Goal: Use online tool/utility: Use online tool/utility

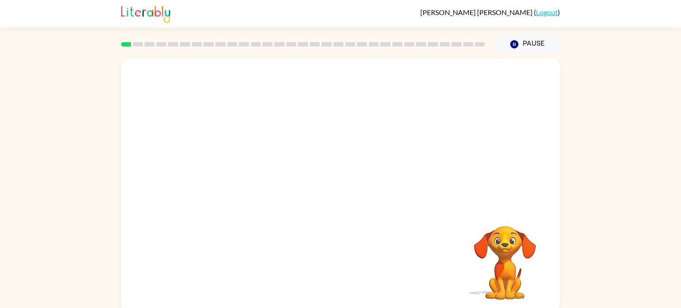
click at [242, 165] on video "Your browser must support playing .mp4 files to use Literably. Please try using…" at bounding box center [340, 133] width 439 height 149
click at [243, 166] on video "Your browser must support playing .mp4 files to use Literably. Please try using…" at bounding box center [340, 133] width 439 height 149
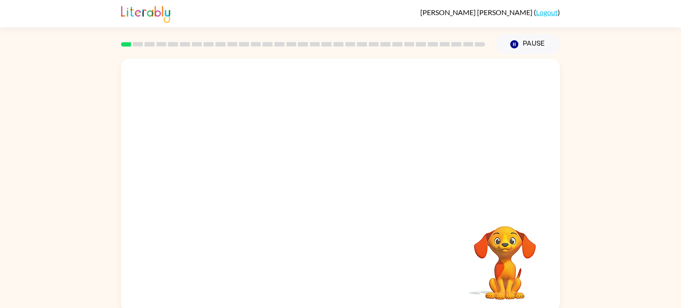
click at [243, 166] on video "Your browser must support playing .mp4 files to use Literably. Please try using…" at bounding box center [340, 133] width 439 height 149
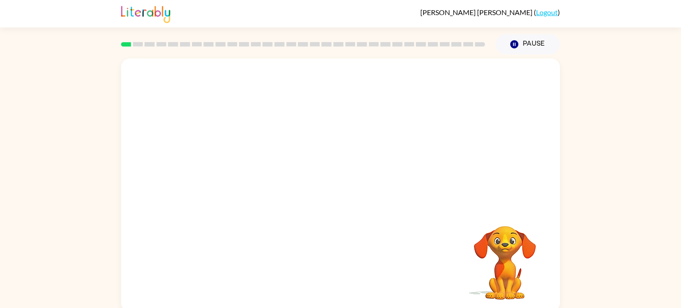
click at [241, 166] on video "Your browser must support playing .mp4 files to use Literably. Please try using…" at bounding box center [340, 133] width 439 height 149
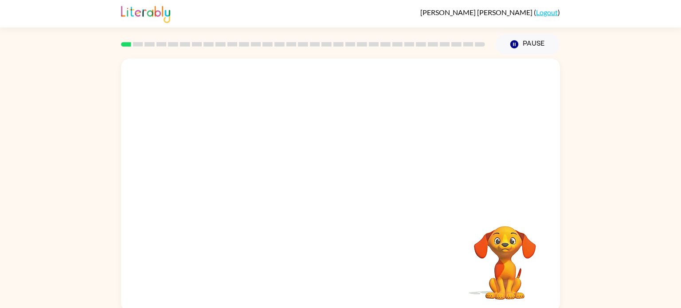
click at [241, 166] on video "Your browser must support playing .mp4 files to use Literably. Please try using…" at bounding box center [340, 133] width 439 height 149
click at [241, 163] on video "Your browser must support playing .mp4 files to use Literably. Please try using…" at bounding box center [340, 133] width 439 height 149
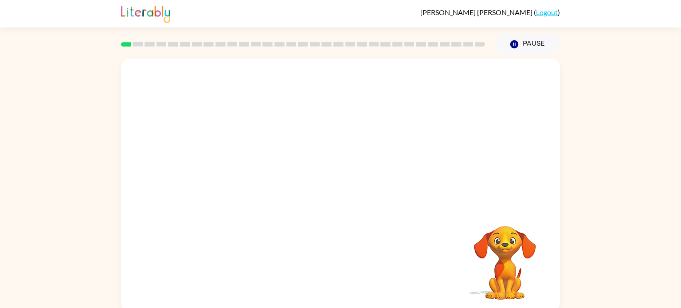
click at [242, 163] on video "Your browser must support playing .mp4 files to use Literably. Please try using…" at bounding box center [340, 133] width 439 height 149
click at [243, 60] on video "Your browser must support playing .mp4 files to use Literably. Please try using…" at bounding box center [340, 133] width 439 height 149
click at [242, 164] on video "Your browser must support playing .mp4 files to use Literably. Please try using…" at bounding box center [340, 133] width 439 height 149
click at [338, 192] on div at bounding box center [340, 189] width 57 height 32
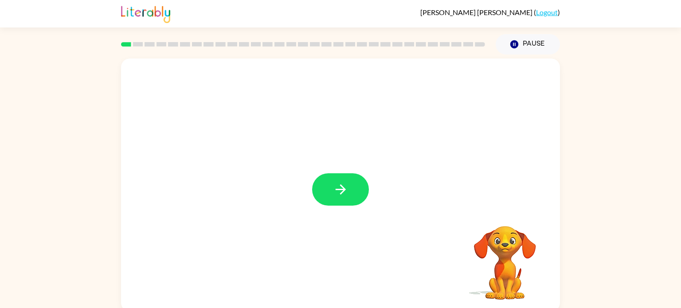
click at [338, 192] on icon "button" at bounding box center [341, 190] width 16 height 16
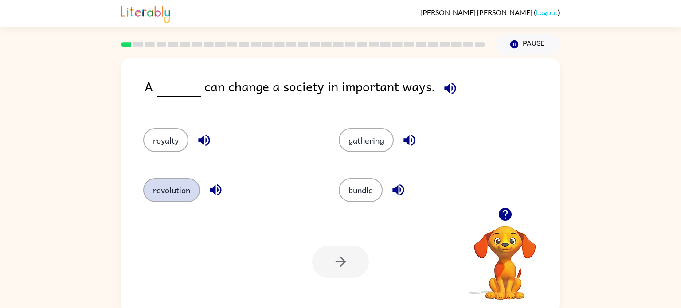
click at [176, 185] on button "revolution" at bounding box center [171, 190] width 57 height 24
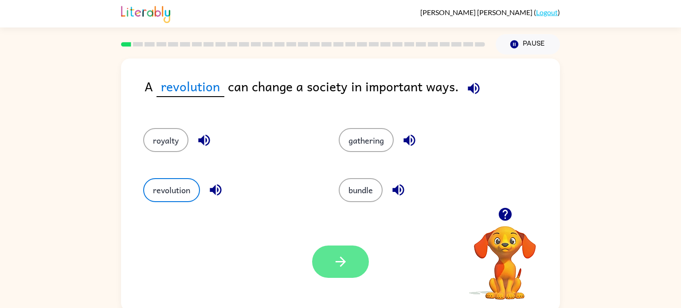
click at [335, 259] on icon "button" at bounding box center [341, 262] width 16 height 16
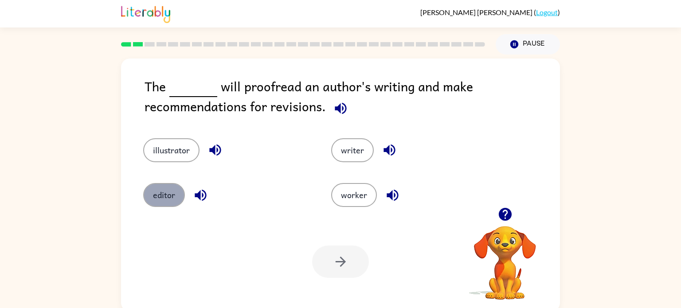
click at [168, 196] on button "editor" at bounding box center [164, 195] width 42 height 24
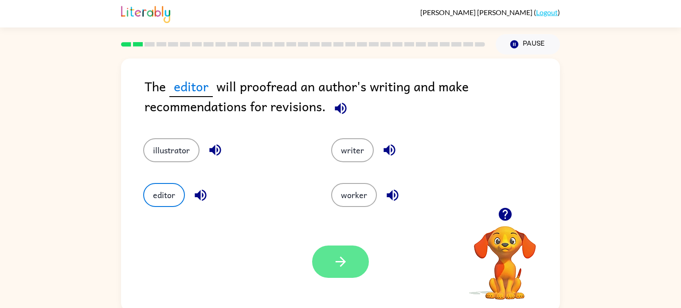
click at [346, 260] on icon "button" at bounding box center [341, 262] width 16 height 16
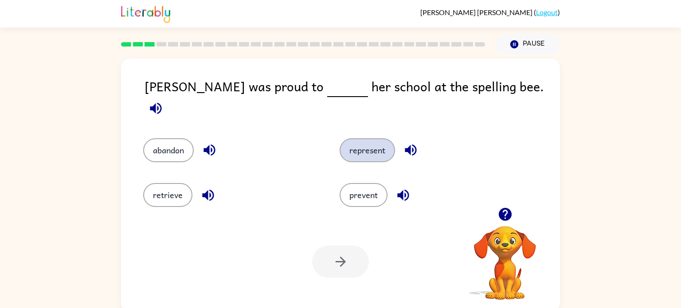
click at [373, 143] on button "represent" at bounding box center [367, 150] width 55 height 24
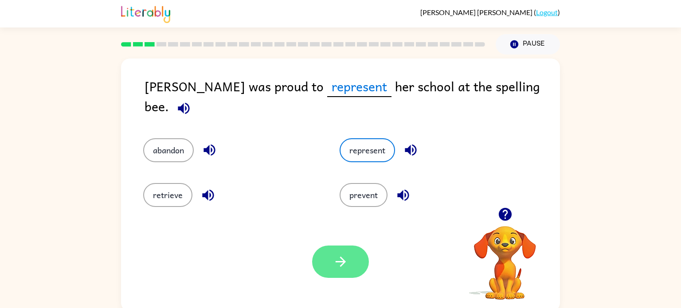
click at [353, 266] on button "button" at bounding box center [340, 262] width 57 height 32
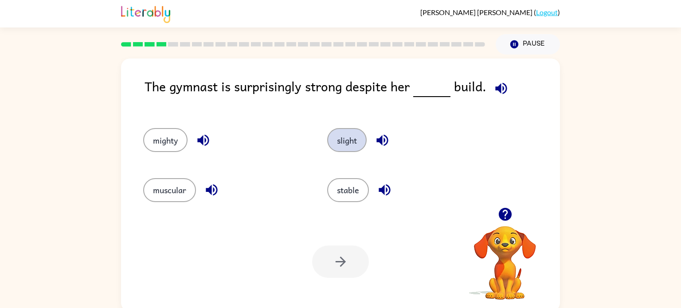
click at [336, 136] on button "slight" at bounding box center [346, 140] width 39 height 24
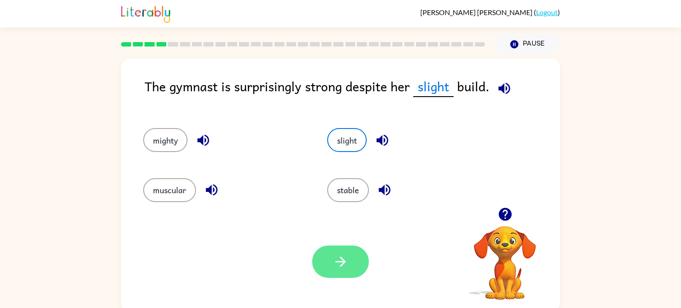
click at [348, 266] on button "button" at bounding box center [340, 262] width 57 height 32
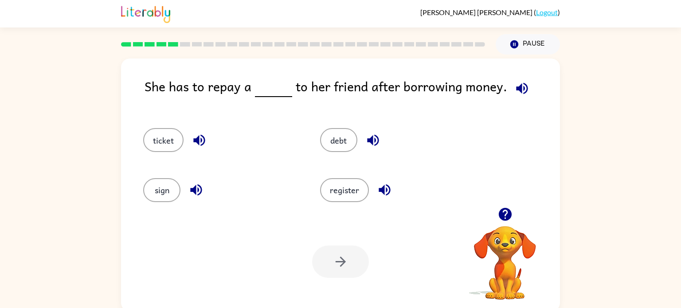
scroll to position [4, 0]
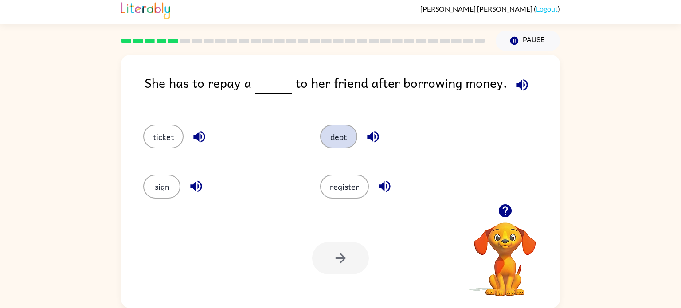
click at [336, 140] on button "debt" at bounding box center [338, 137] width 37 height 24
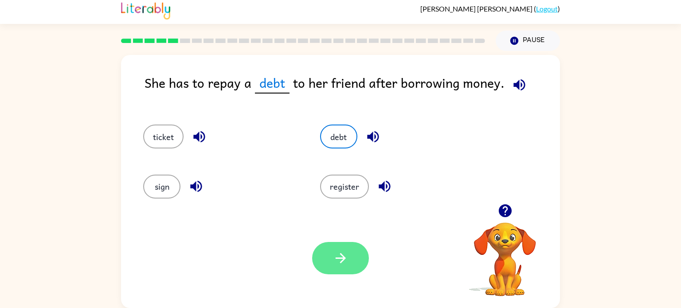
click at [342, 249] on button "button" at bounding box center [340, 258] width 57 height 32
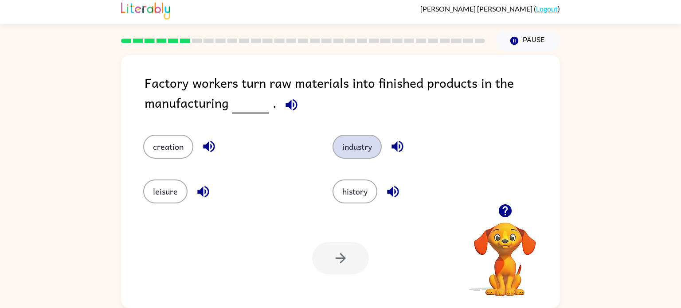
click at [356, 145] on button "industry" at bounding box center [356, 147] width 49 height 24
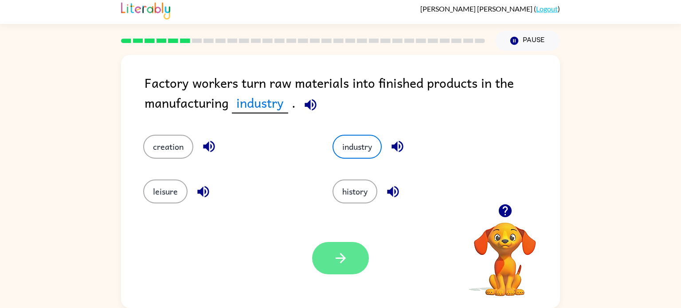
click at [347, 248] on button "button" at bounding box center [340, 258] width 57 height 32
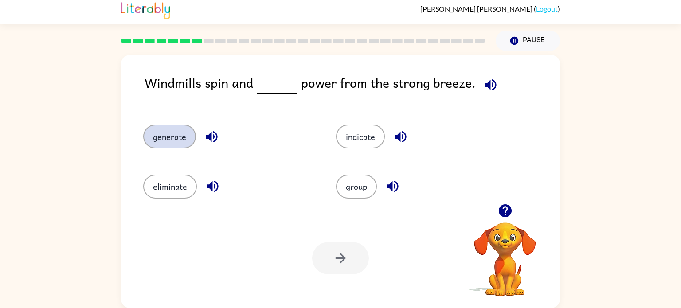
click at [176, 133] on button "generate" at bounding box center [169, 137] width 53 height 24
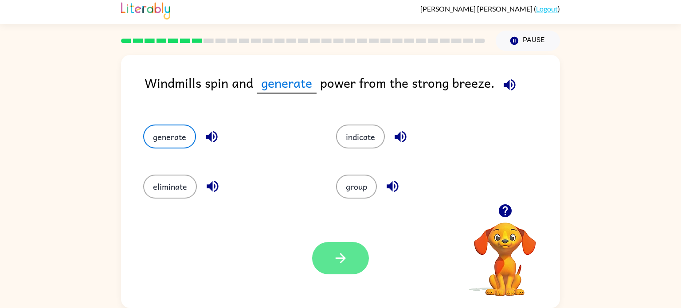
click at [338, 265] on icon "button" at bounding box center [341, 258] width 16 height 16
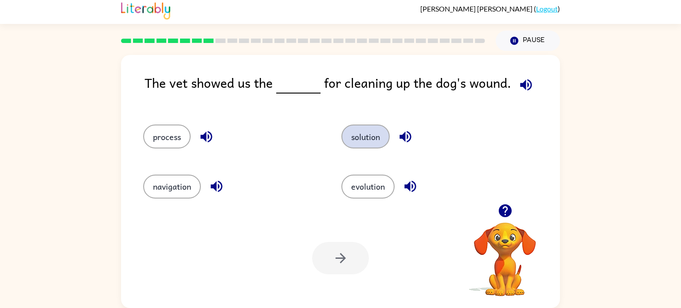
click at [351, 137] on button "solution" at bounding box center [365, 137] width 48 height 24
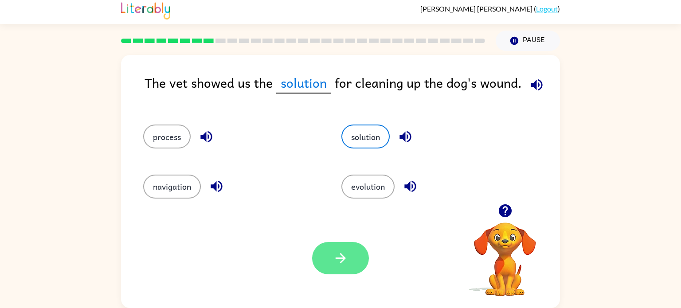
click at [333, 251] on icon "button" at bounding box center [341, 258] width 16 height 16
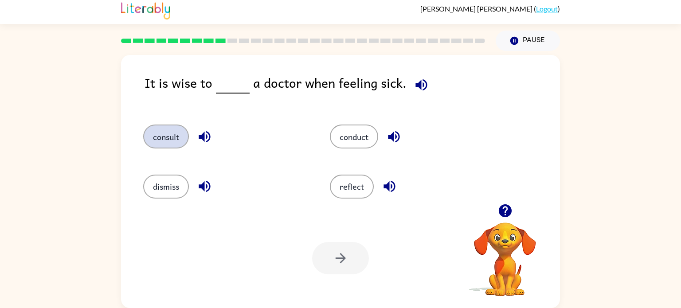
click at [181, 127] on button "consult" at bounding box center [166, 137] width 46 height 24
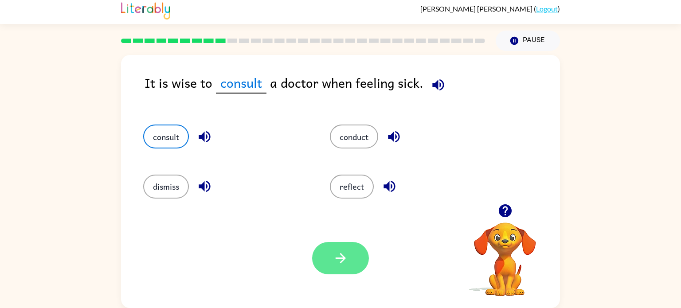
click at [334, 246] on button "button" at bounding box center [340, 258] width 57 height 32
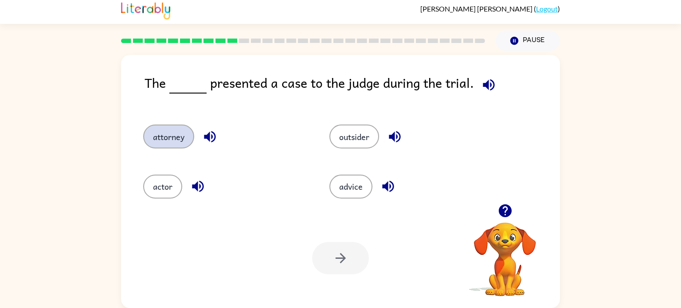
click at [176, 136] on button "attorney" at bounding box center [168, 137] width 51 height 24
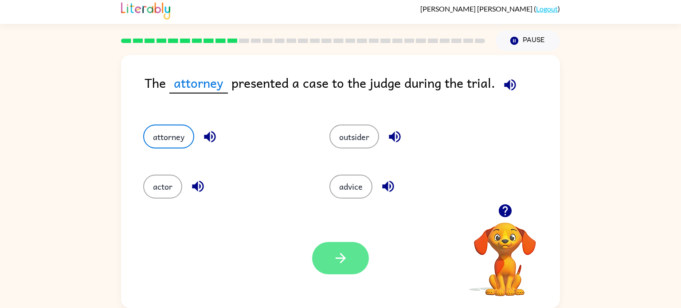
click at [341, 264] on icon "button" at bounding box center [341, 258] width 16 height 16
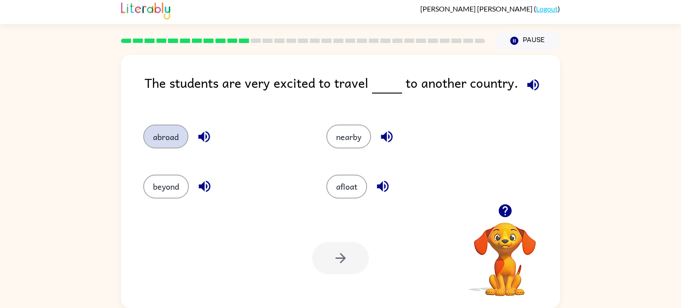
click at [175, 137] on button "abroad" at bounding box center [165, 137] width 45 height 24
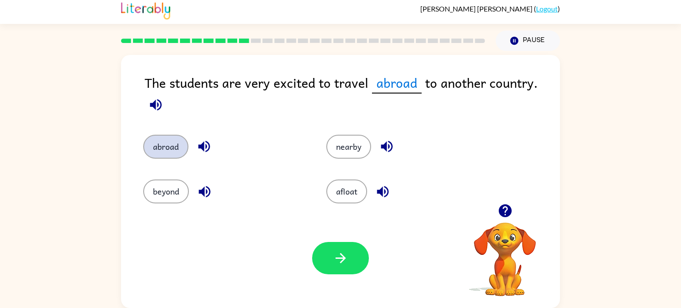
click at [164, 149] on button "abroad" at bounding box center [165, 147] width 45 height 24
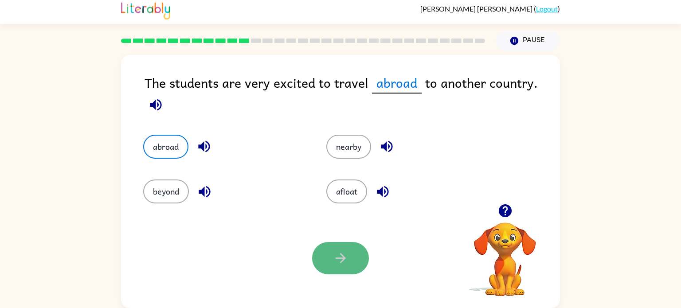
click at [335, 246] on button "button" at bounding box center [340, 258] width 57 height 32
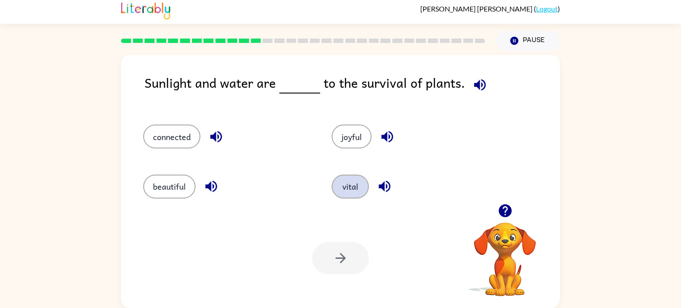
click at [358, 183] on button "vital" at bounding box center [350, 187] width 37 height 24
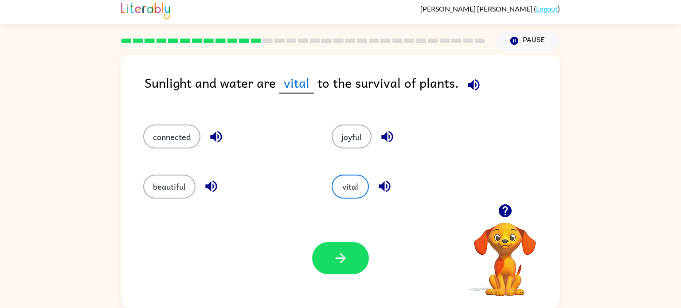
click at [345, 232] on div "Your browser must support playing .mp4 files to use Literably. Please try using…" at bounding box center [340, 258] width 439 height 100
click at [330, 281] on div "Your browser must support playing .mp4 files to use Literably. Please try using…" at bounding box center [340, 258] width 439 height 100
click at [330, 257] on button "button" at bounding box center [340, 258] width 57 height 32
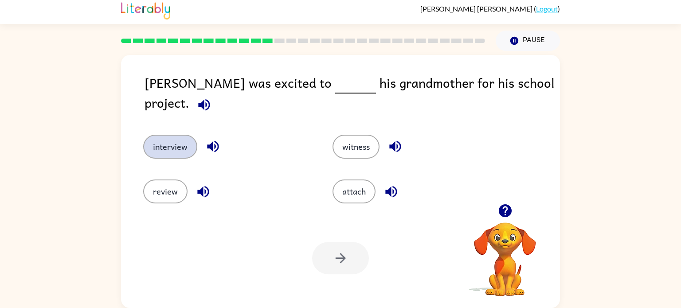
click at [167, 135] on button "interview" at bounding box center [170, 147] width 54 height 24
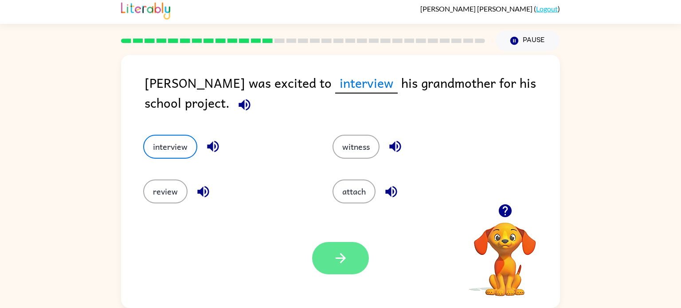
click at [319, 260] on button "button" at bounding box center [340, 258] width 57 height 32
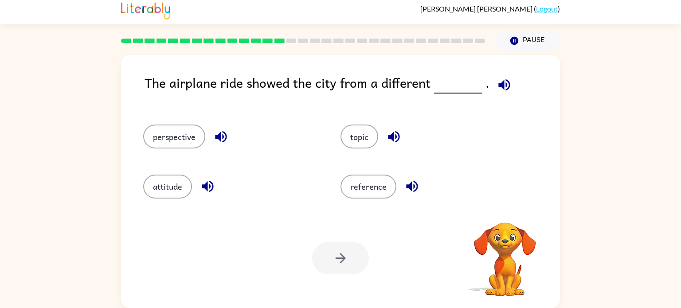
scroll to position [2, 0]
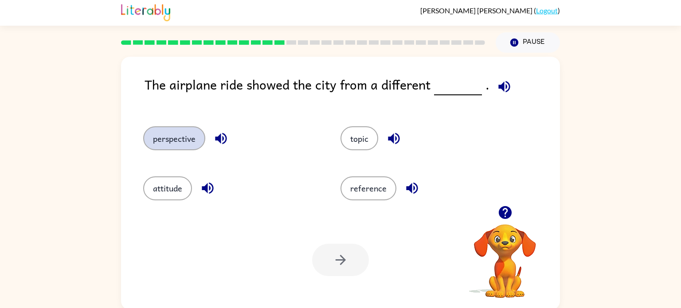
click at [160, 149] on button "perspective" at bounding box center [174, 138] width 62 height 24
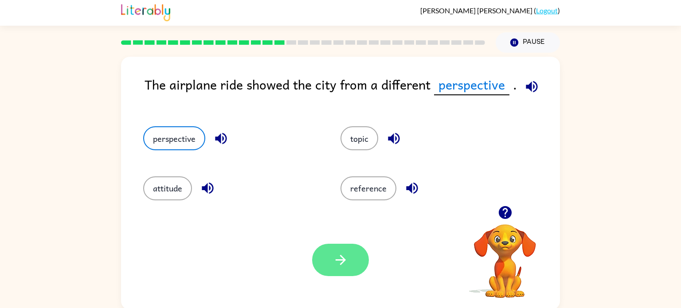
click at [336, 263] on icon "button" at bounding box center [341, 260] width 16 height 16
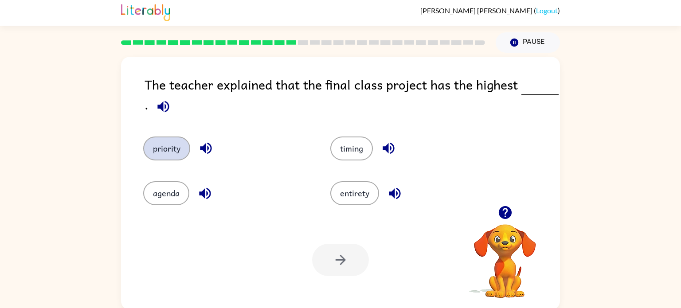
click at [161, 140] on button "priority" at bounding box center [166, 149] width 47 height 24
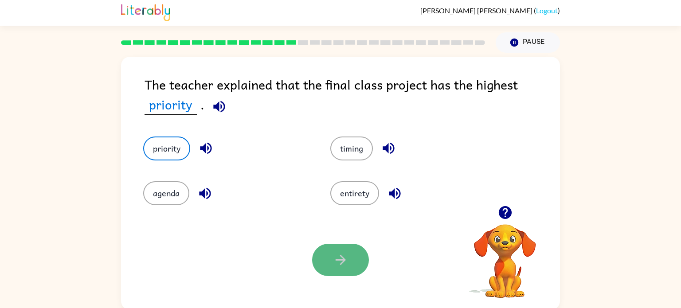
click at [335, 259] on icon "button" at bounding box center [341, 260] width 16 height 16
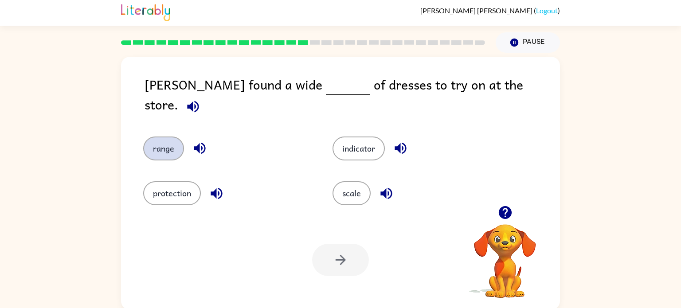
click at [160, 137] on button "range" at bounding box center [163, 149] width 41 height 24
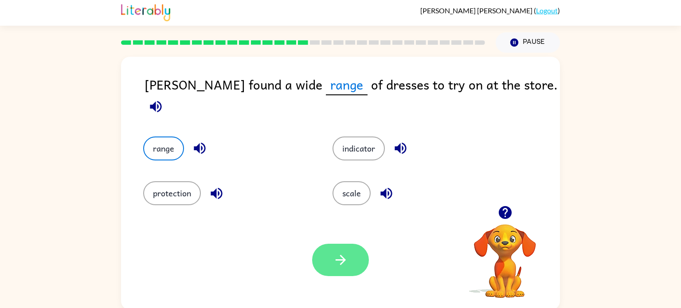
click at [335, 262] on icon "button" at bounding box center [341, 260] width 16 height 16
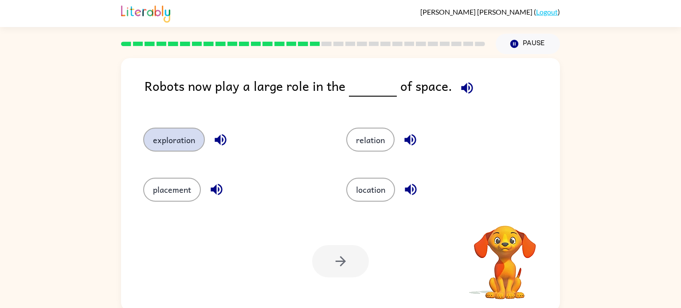
scroll to position [0, 0]
click at [195, 139] on button "exploration" at bounding box center [174, 140] width 62 height 24
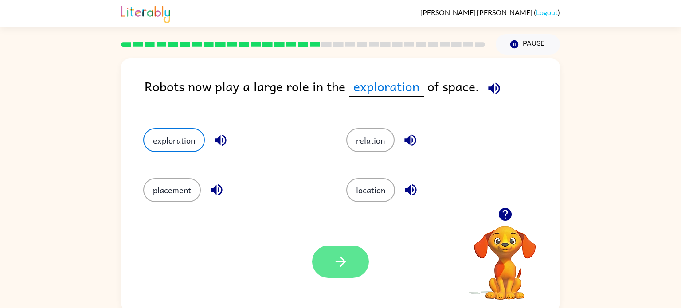
click at [329, 267] on button "button" at bounding box center [340, 262] width 57 height 32
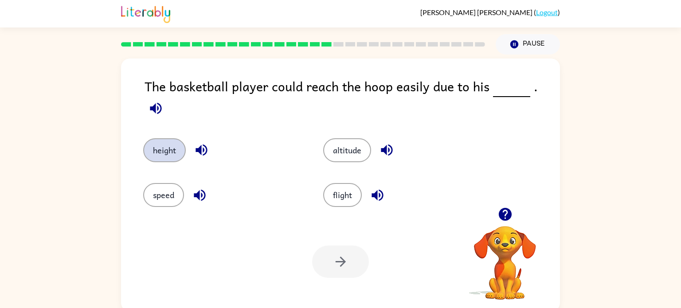
click at [158, 152] on button "height" at bounding box center [164, 150] width 43 height 24
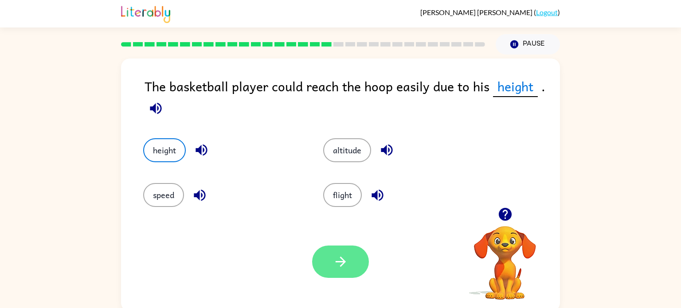
click at [340, 272] on button "button" at bounding box center [340, 262] width 57 height 32
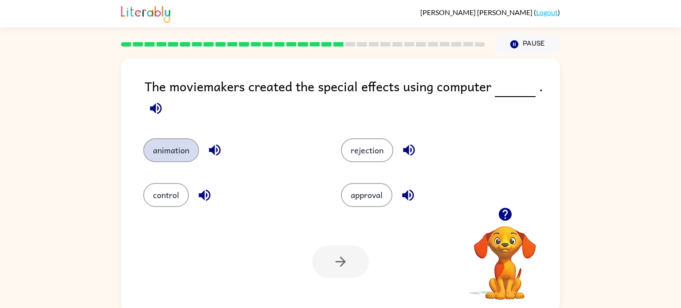
click at [180, 157] on button "animation" at bounding box center [171, 150] width 56 height 24
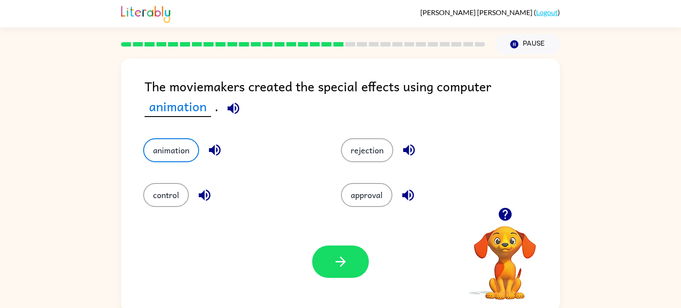
click at [356, 292] on div "Your browser must support playing .mp4 files to use Literably. Please try using…" at bounding box center [340, 262] width 439 height 100
click at [336, 256] on icon "button" at bounding box center [341, 262] width 16 height 16
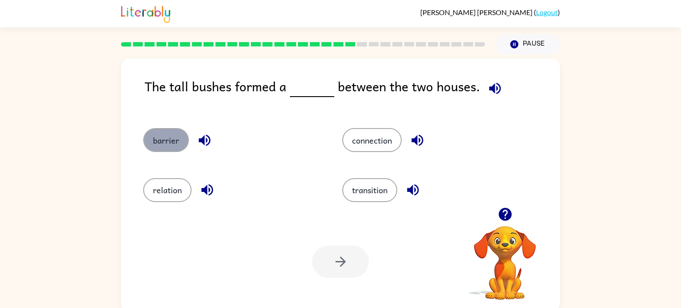
click at [172, 145] on button "barrier" at bounding box center [166, 140] width 46 height 24
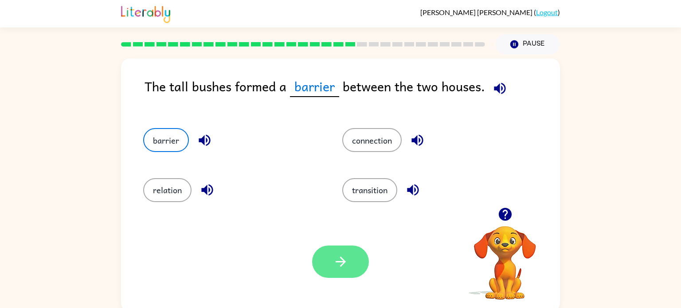
click at [337, 267] on icon "button" at bounding box center [341, 262] width 16 height 16
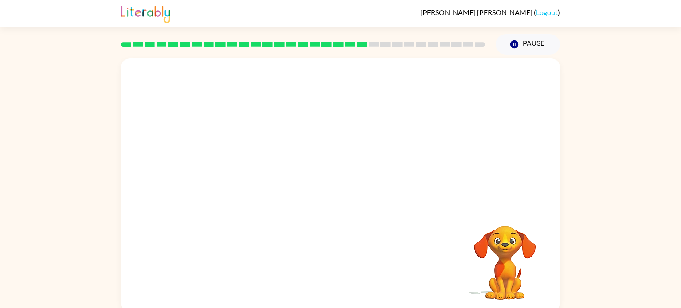
click at [262, 178] on video "Your browser must support playing .mp4 files to use Literably. Please try using…" at bounding box center [340, 133] width 439 height 149
click at [268, 185] on video "Your browser must support playing .mp4 files to use Literably. Please try using…" at bounding box center [340, 133] width 439 height 149
click at [265, 182] on video "Your browser must support playing .mp4 files to use Literably. Please try using…" at bounding box center [340, 133] width 439 height 149
click at [257, 182] on video "Your browser must support playing .mp4 files to use Literably. Please try using…" at bounding box center [340, 133] width 439 height 149
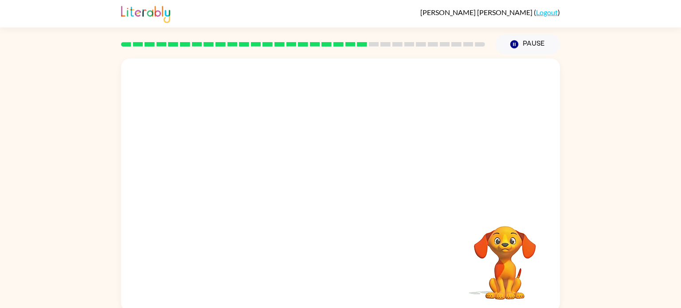
click at [257, 182] on video "Your browser must support playing .mp4 files to use Literably. Please try using…" at bounding box center [340, 133] width 439 height 149
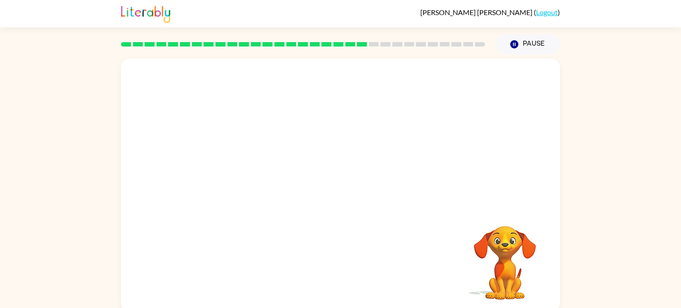
click at [257, 182] on video "Your browser must support playing .mp4 files to use Literably. Please try using…" at bounding box center [340, 133] width 439 height 149
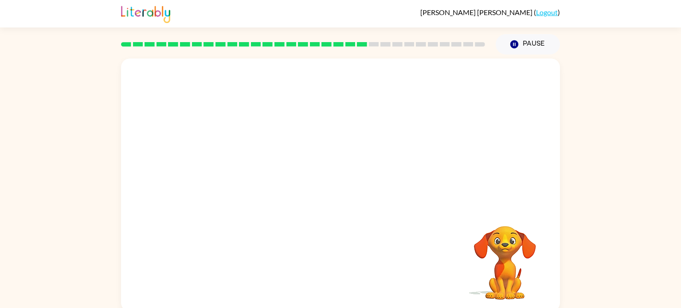
click at [257, 182] on video "Your browser must support playing .mp4 files to use Literably. Please try using…" at bounding box center [340, 133] width 439 height 149
click at [258, 182] on video "Your browser must support playing .mp4 files to use Literably. Please try using…" at bounding box center [340, 133] width 439 height 149
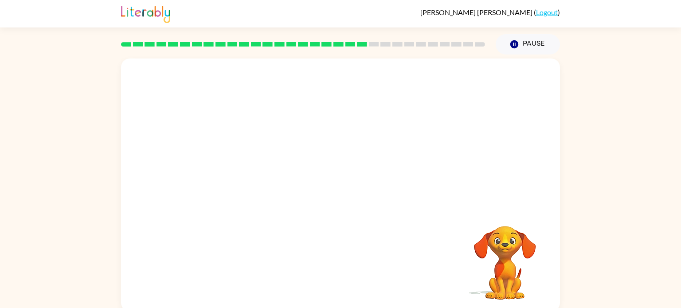
click at [258, 182] on video "Your browser must support playing .mp4 files to use Literably. Please try using…" at bounding box center [340, 133] width 439 height 149
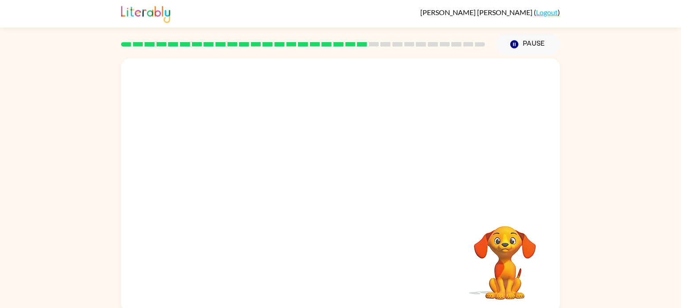
click at [258, 182] on video "Your browser must support playing .mp4 files to use Literably. Please try using…" at bounding box center [340, 133] width 439 height 149
click at [250, 189] on video "Your browser must support playing .mp4 files to use Literably. Please try using…" at bounding box center [340, 133] width 439 height 149
click at [267, 179] on video "Your browser must support playing .mp4 files to use Literably. Please try using…" at bounding box center [340, 133] width 439 height 149
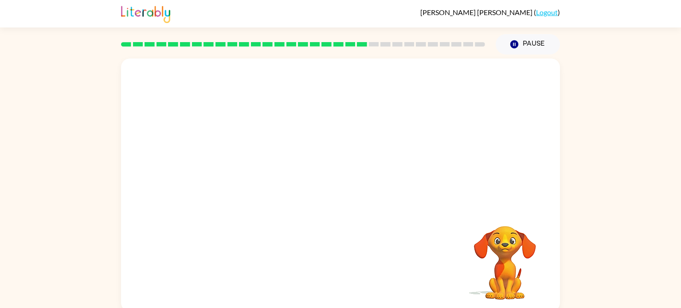
click at [267, 179] on video "Your browser must support playing .mp4 files to use Literably. Please try using…" at bounding box center [340, 133] width 439 height 149
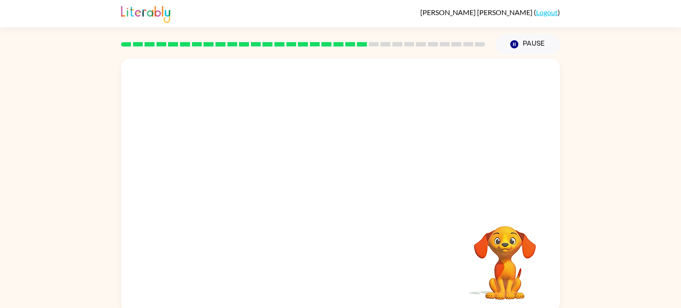
click at [267, 179] on video "Your browser must support playing .mp4 files to use Literably. Please try using…" at bounding box center [340, 133] width 439 height 149
drag, startPoint x: 267, startPoint y: 179, endPoint x: 264, endPoint y: 189, distance: 11.2
click at [264, 189] on video "Your browser must support playing .mp4 files to use Literably. Please try using…" at bounding box center [340, 133] width 439 height 149
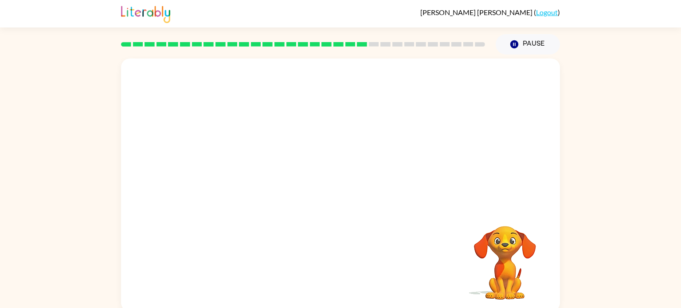
click at [264, 189] on video "Your browser must support playing .mp4 files to use Literably. Please try using…" at bounding box center [340, 133] width 439 height 149
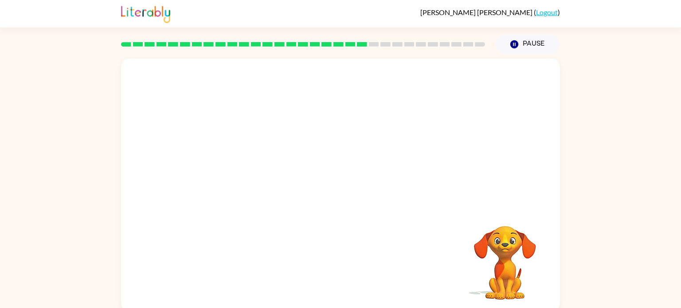
click at [264, 189] on video "Your browser must support playing .mp4 files to use Literably. Please try using…" at bounding box center [340, 133] width 439 height 149
click at [347, 199] on button "button" at bounding box center [340, 189] width 57 height 32
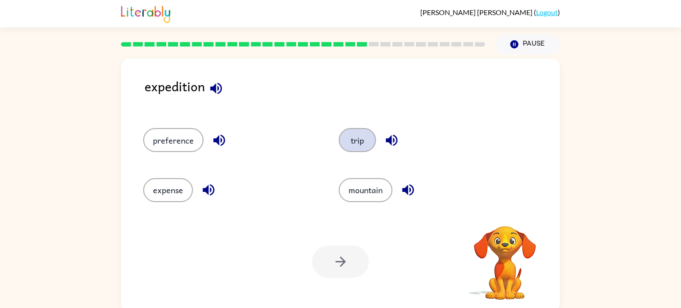
click at [343, 144] on button "trip" at bounding box center [357, 140] width 37 height 24
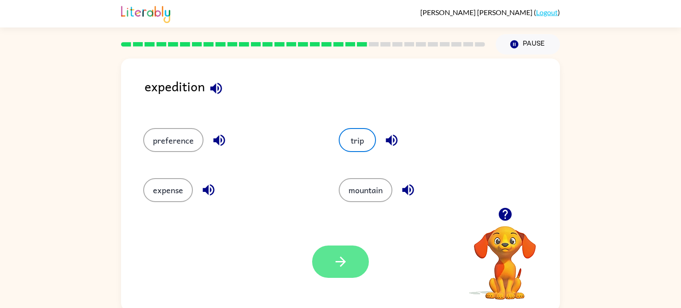
click at [346, 256] on icon "button" at bounding box center [341, 262] width 16 height 16
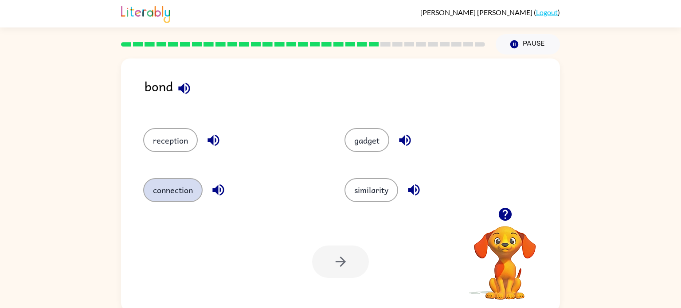
click at [179, 192] on button "connection" at bounding box center [172, 190] width 59 height 24
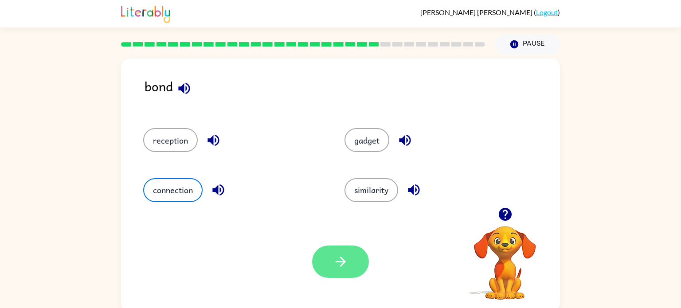
click at [339, 259] on icon "button" at bounding box center [341, 262] width 16 height 16
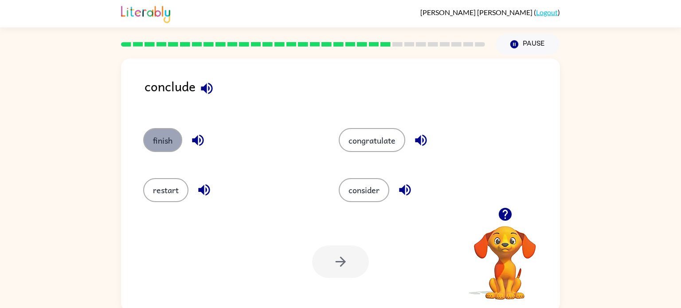
click at [164, 146] on button "finish" at bounding box center [162, 140] width 39 height 24
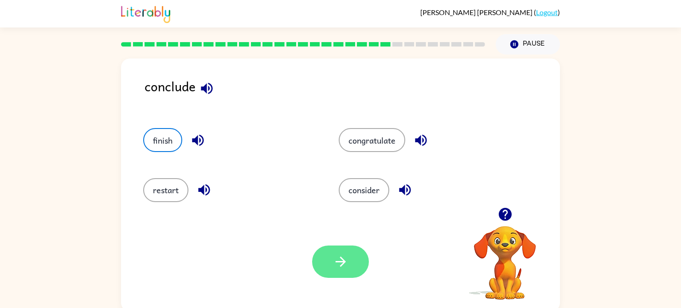
click at [334, 262] on icon "button" at bounding box center [341, 262] width 16 height 16
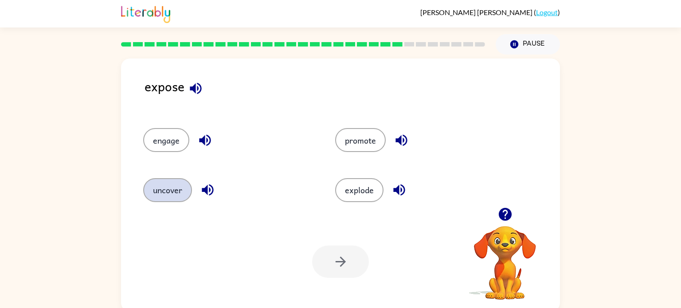
click at [169, 188] on button "uncover" at bounding box center [167, 190] width 49 height 24
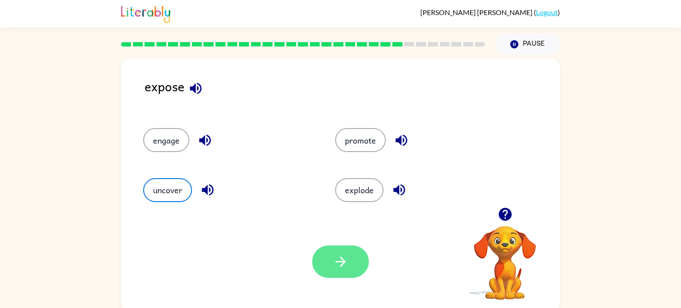
click at [336, 255] on icon "button" at bounding box center [341, 262] width 16 height 16
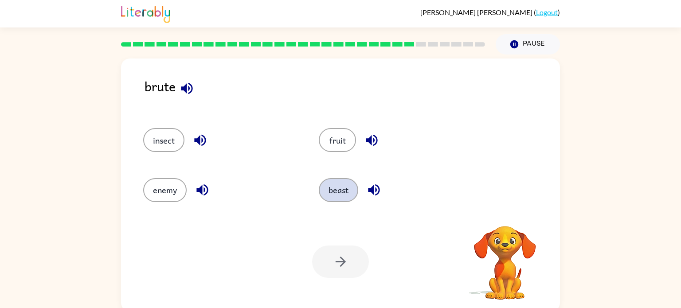
click at [348, 187] on button "beast" at bounding box center [338, 190] width 39 height 24
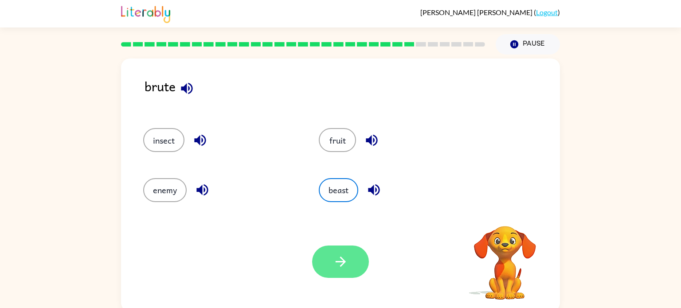
click at [338, 274] on button "button" at bounding box center [340, 262] width 57 height 32
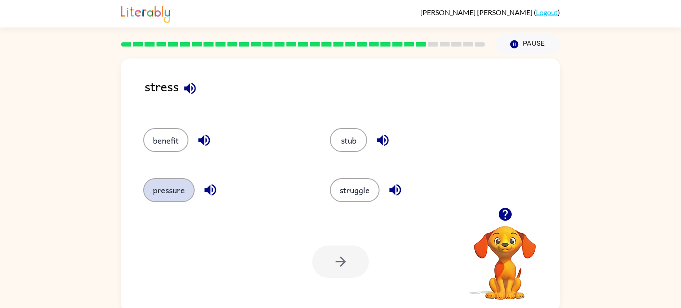
click at [164, 180] on button "pressure" at bounding box center [168, 190] width 51 height 24
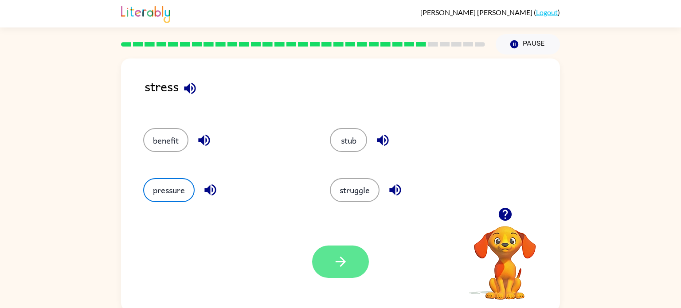
click at [337, 260] on icon "button" at bounding box center [341, 262] width 16 height 16
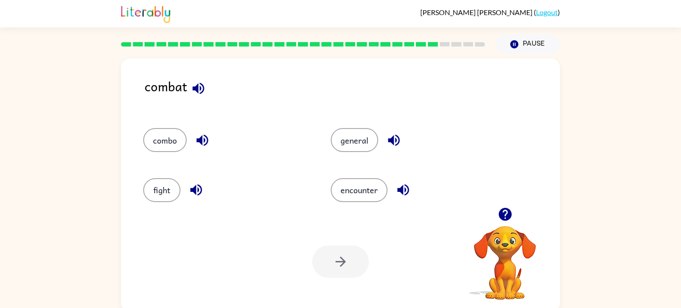
click at [164, 174] on div "fight" at bounding box center [220, 186] width 188 height 50
click at [160, 194] on button "fight" at bounding box center [161, 190] width 37 height 24
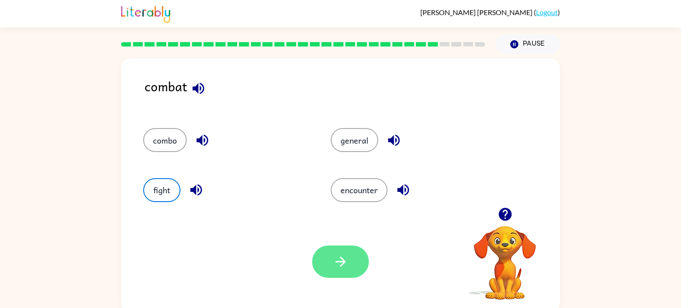
click at [340, 270] on icon "button" at bounding box center [341, 262] width 16 height 16
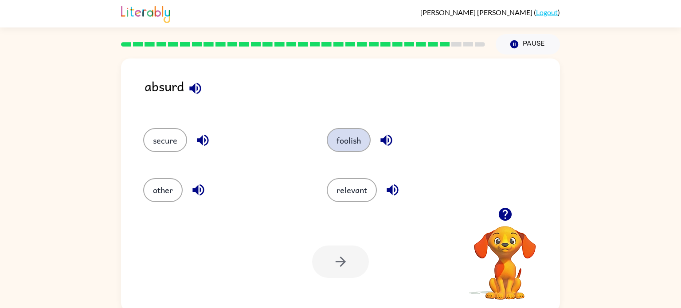
click at [341, 136] on button "foolish" at bounding box center [349, 140] width 44 height 24
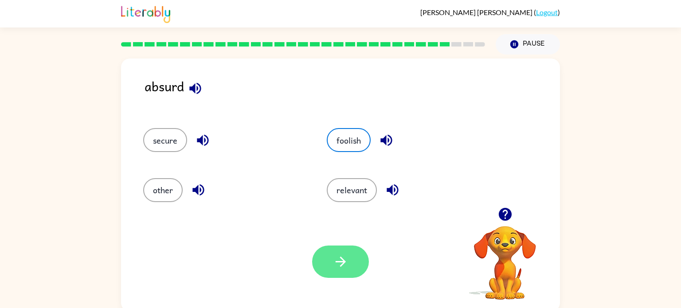
click at [336, 259] on icon "button" at bounding box center [341, 262] width 16 height 16
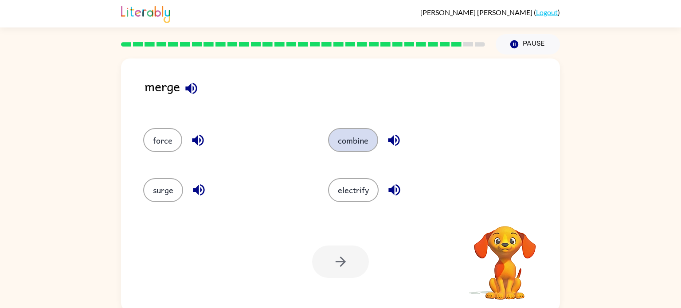
click at [348, 140] on button "combine" at bounding box center [353, 140] width 50 height 24
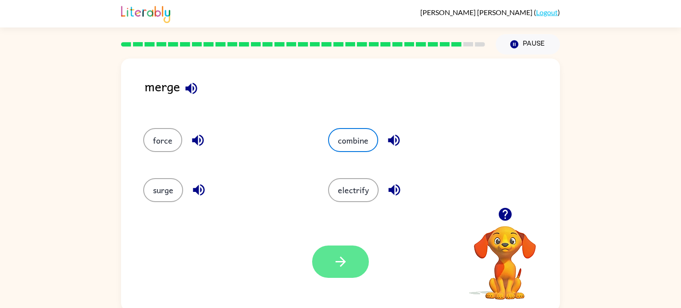
click at [344, 270] on icon "button" at bounding box center [341, 262] width 16 height 16
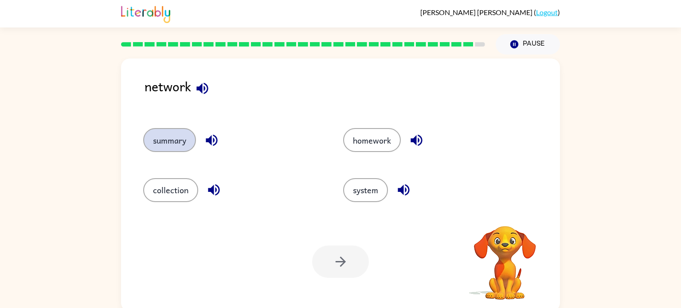
click at [192, 133] on button "summary" at bounding box center [169, 140] width 53 height 24
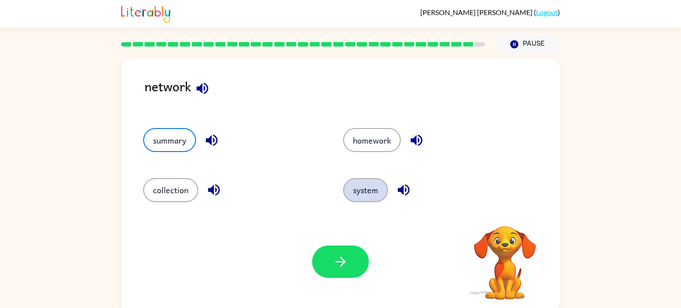
click at [361, 194] on button "system" at bounding box center [365, 190] width 45 height 24
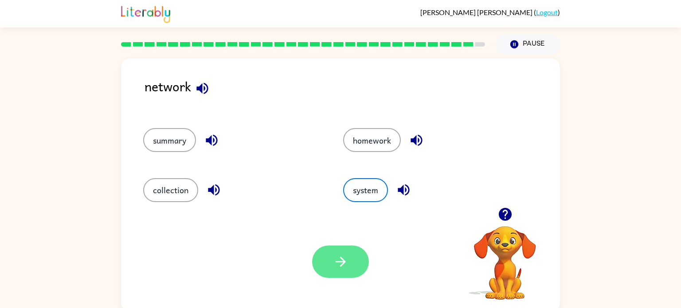
click at [338, 260] on icon "button" at bounding box center [341, 262] width 16 height 16
